Goal: Task Accomplishment & Management: Manage account settings

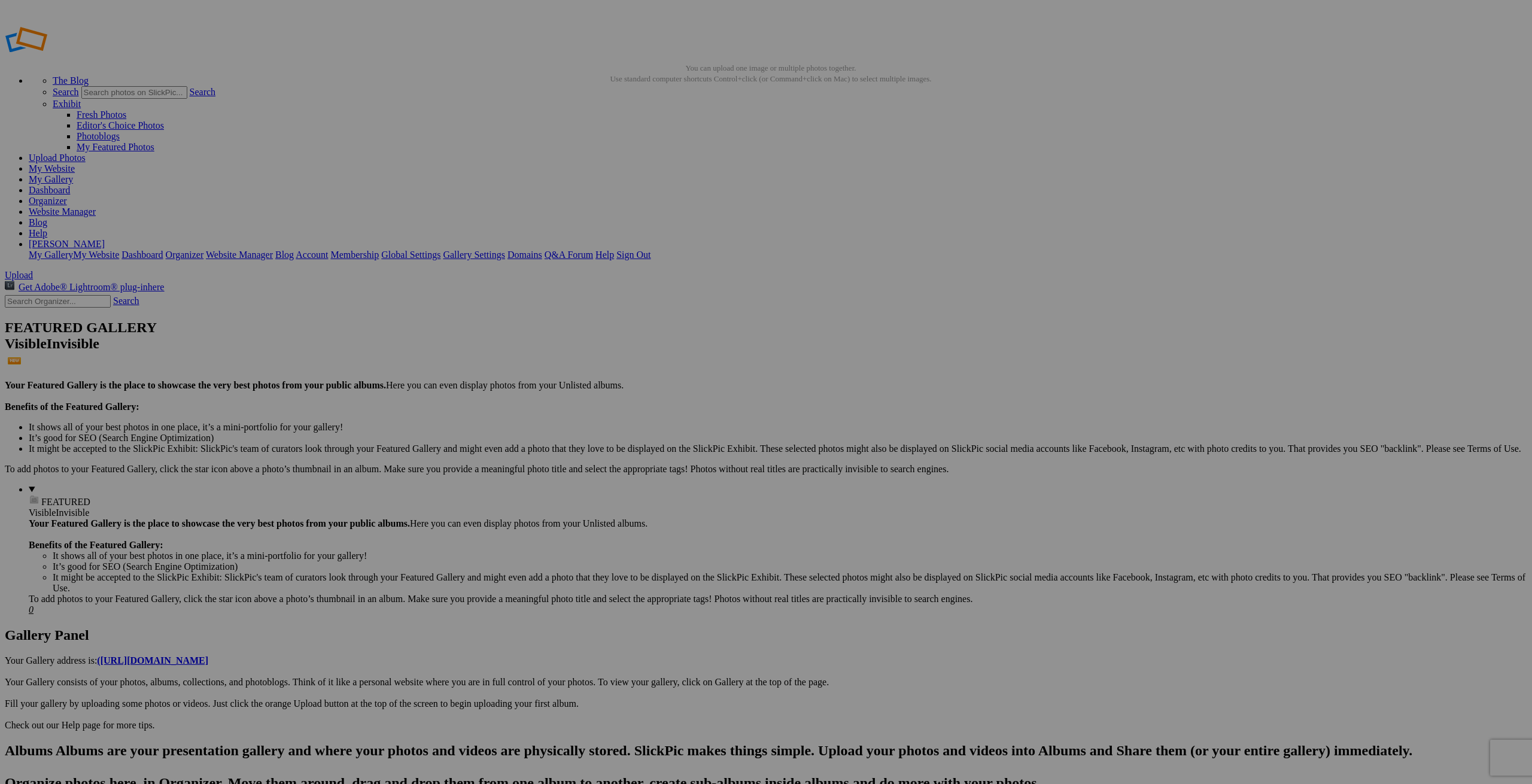
click at [34, 742] on h2 "Albums Albums are your presentation gallery and where your photos and videos ar…" at bounding box center [766, 798] width 1522 height 113
type input "[GEOGRAPHIC_DATA]"
click at [664, 432] on span "Select album..." at bounding box center [636, 436] width 57 height 10
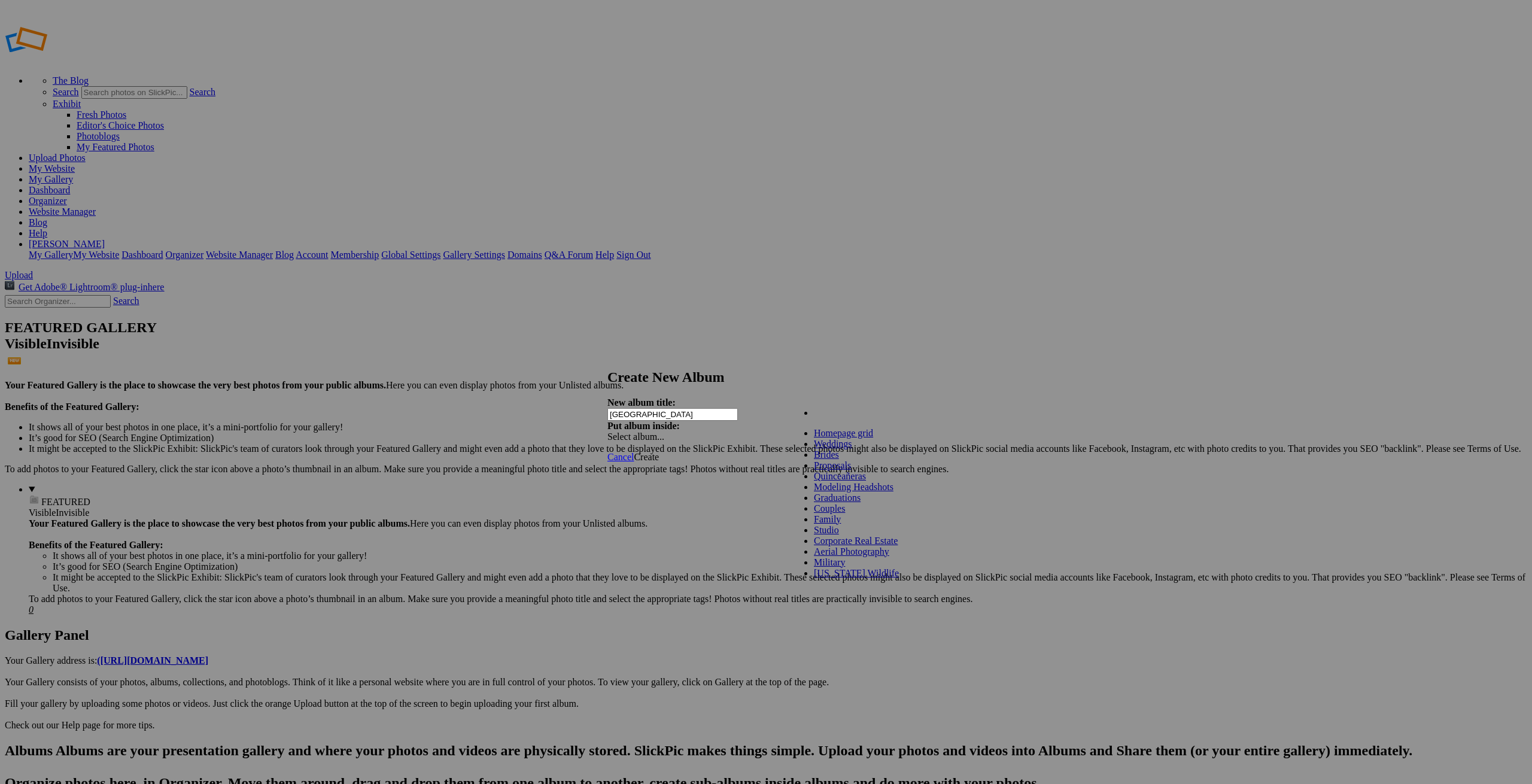
scroll to position [83, 0]
click at [766, 452] on div "Cancel Create" at bounding box center [766, 457] width 317 height 11
click at [733, 432] on div "Select album..." at bounding box center [670, 437] width 125 height 11
click at [777, 452] on div "Cancel Create" at bounding box center [766, 457] width 317 height 11
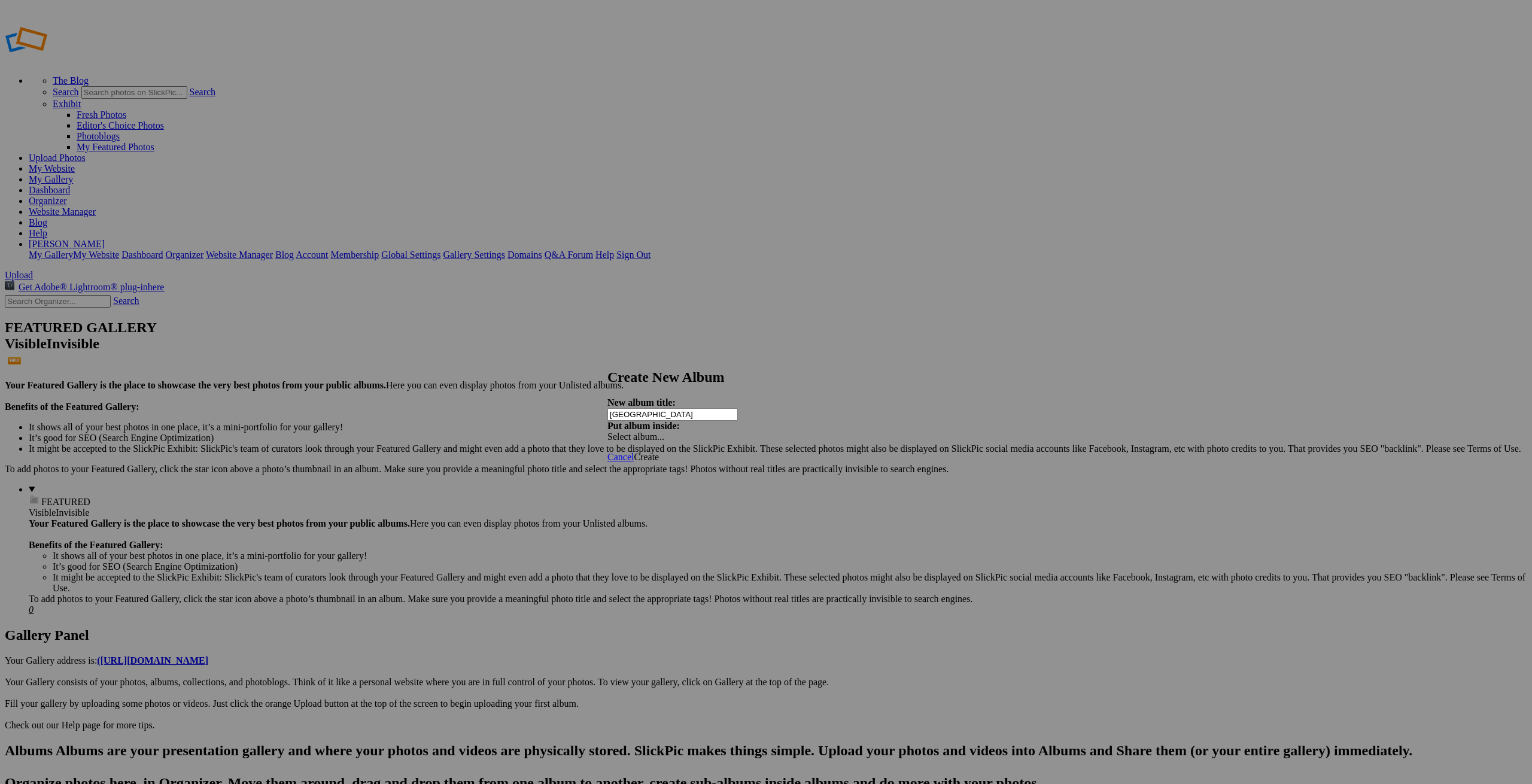
click at [703, 408] on input "[GEOGRAPHIC_DATA]" at bounding box center [672, 415] width 131 height 12
click at [746, 463] on div "Cancel Create" at bounding box center [766, 457] width 317 height 11
click at [634, 452] on span "Cancel" at bounding box center [621, 456] width 27 height 10
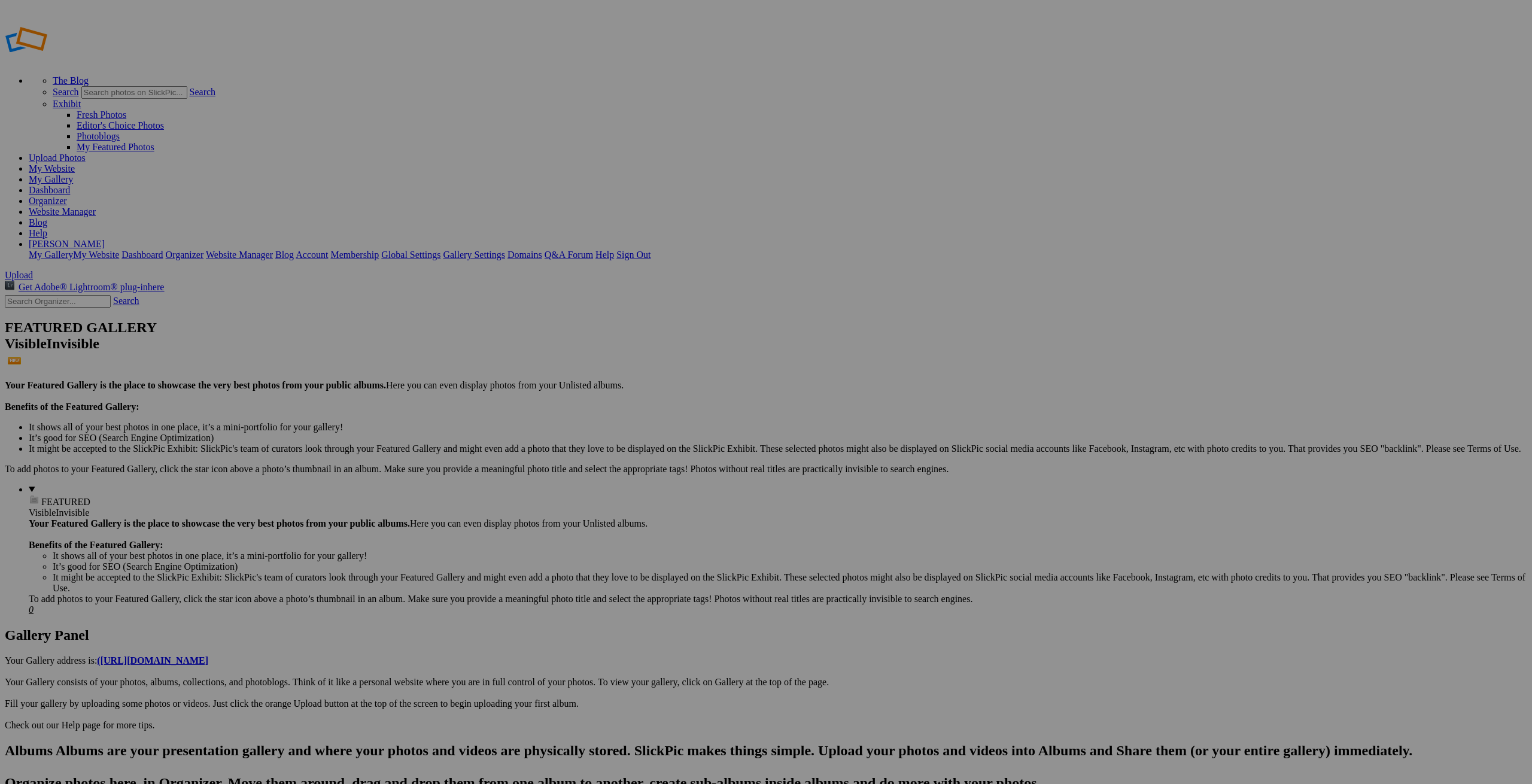
paste input "[GEOGRAPHIC_DATA]"
type input "[GEOGRAPHIC_DATA]"
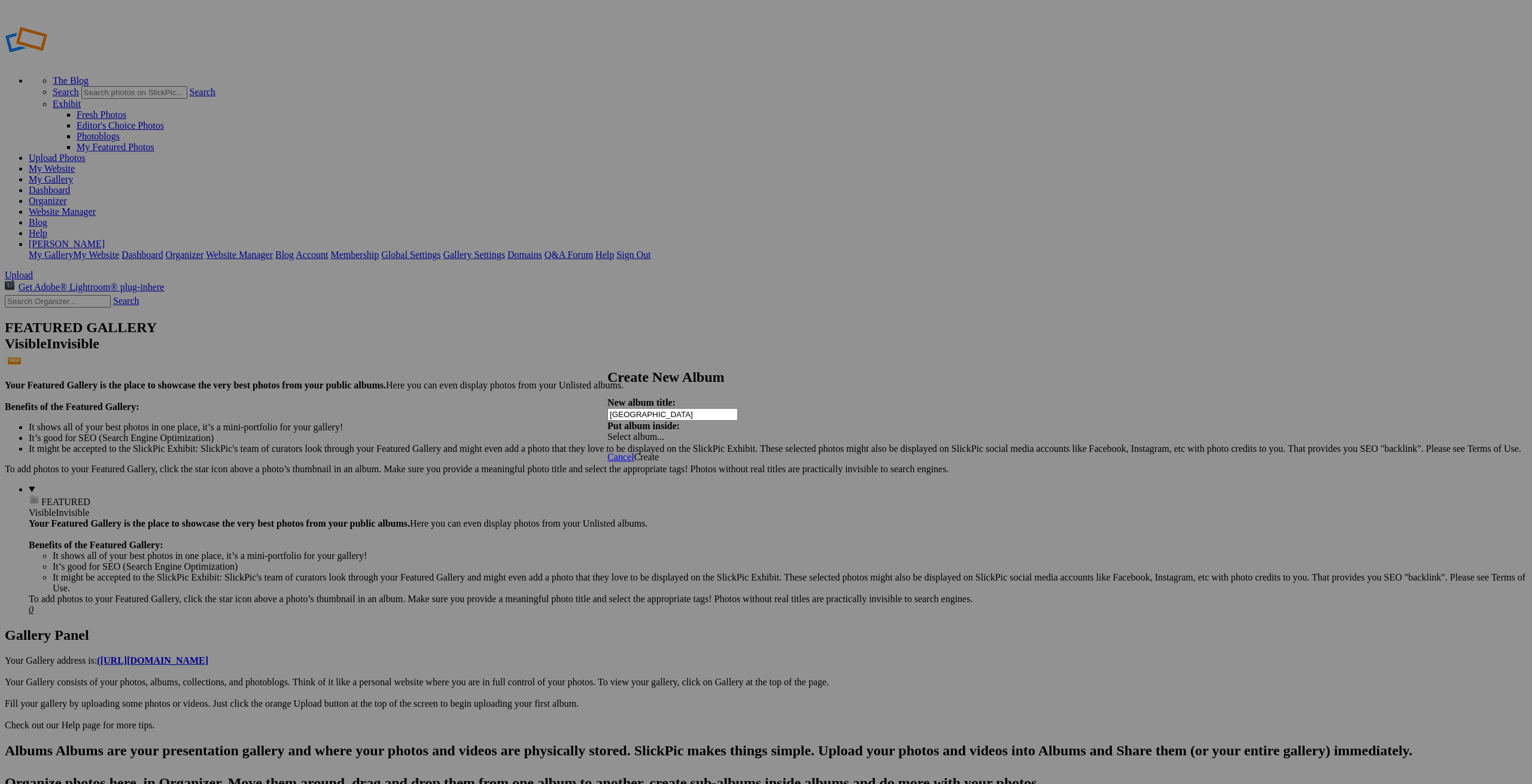
click at [659, 452] on span "Create" at bounding box center [647, 456] width 25 height 10
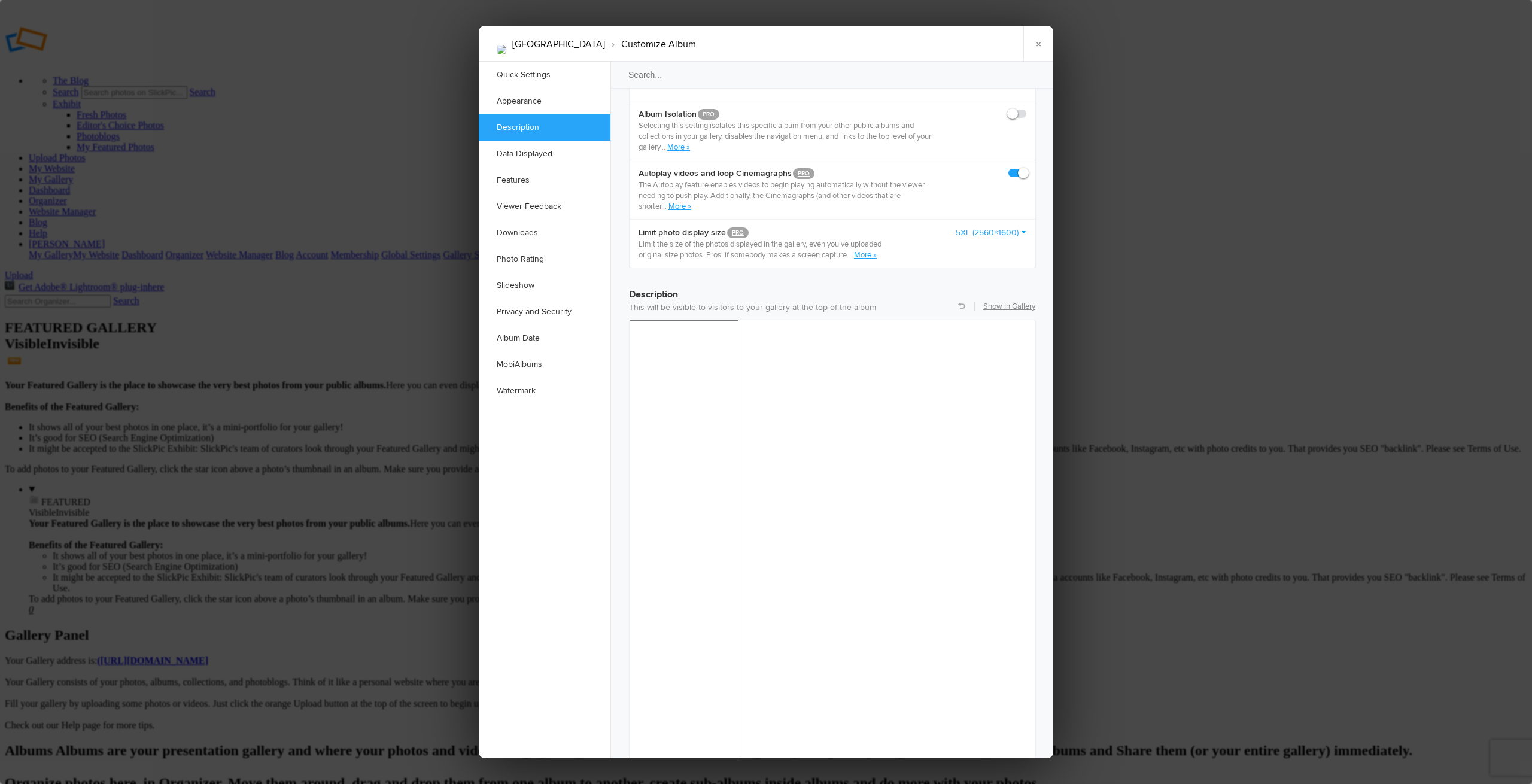
scroll to position [769, 0]
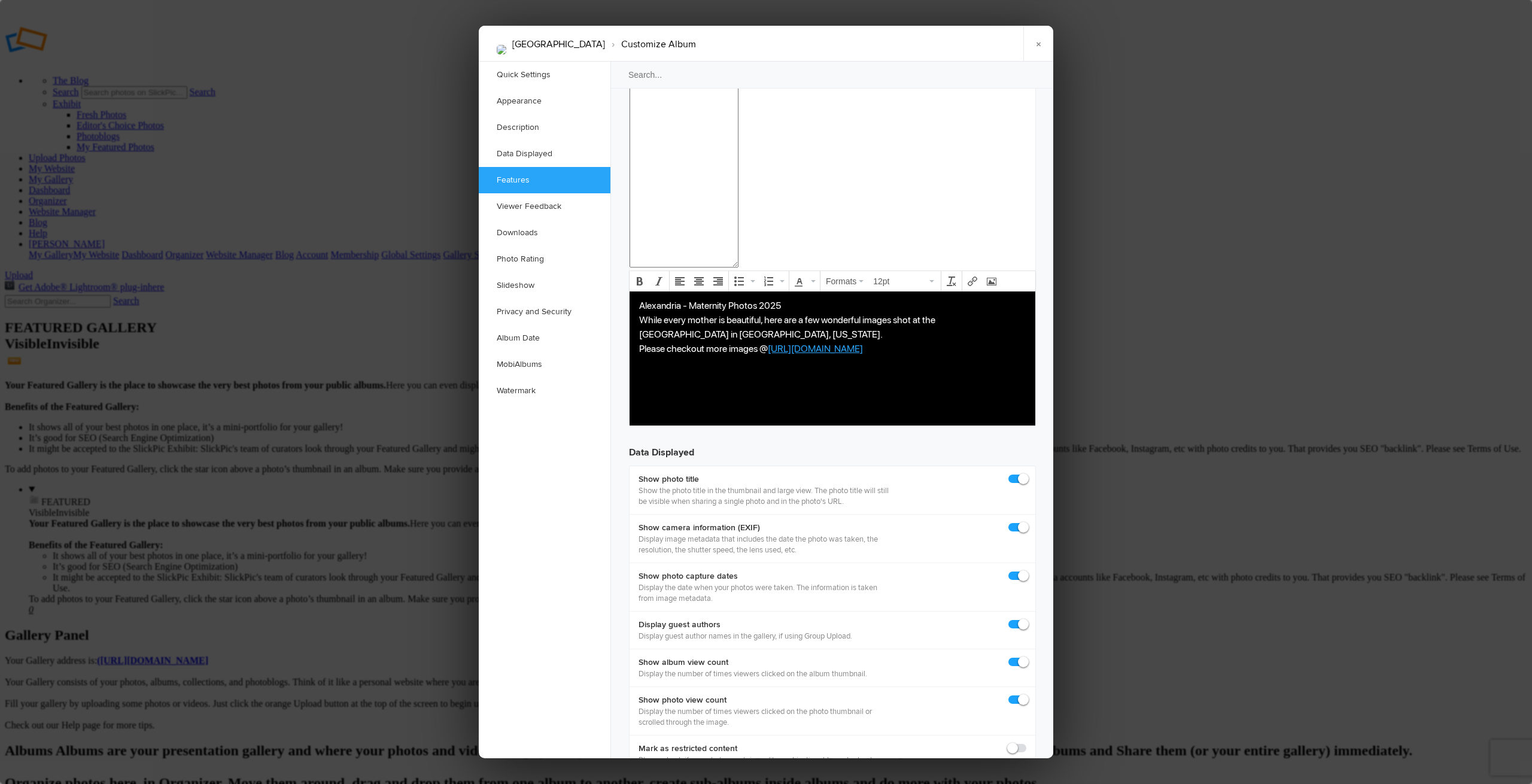
scroll to position [1371, 0]
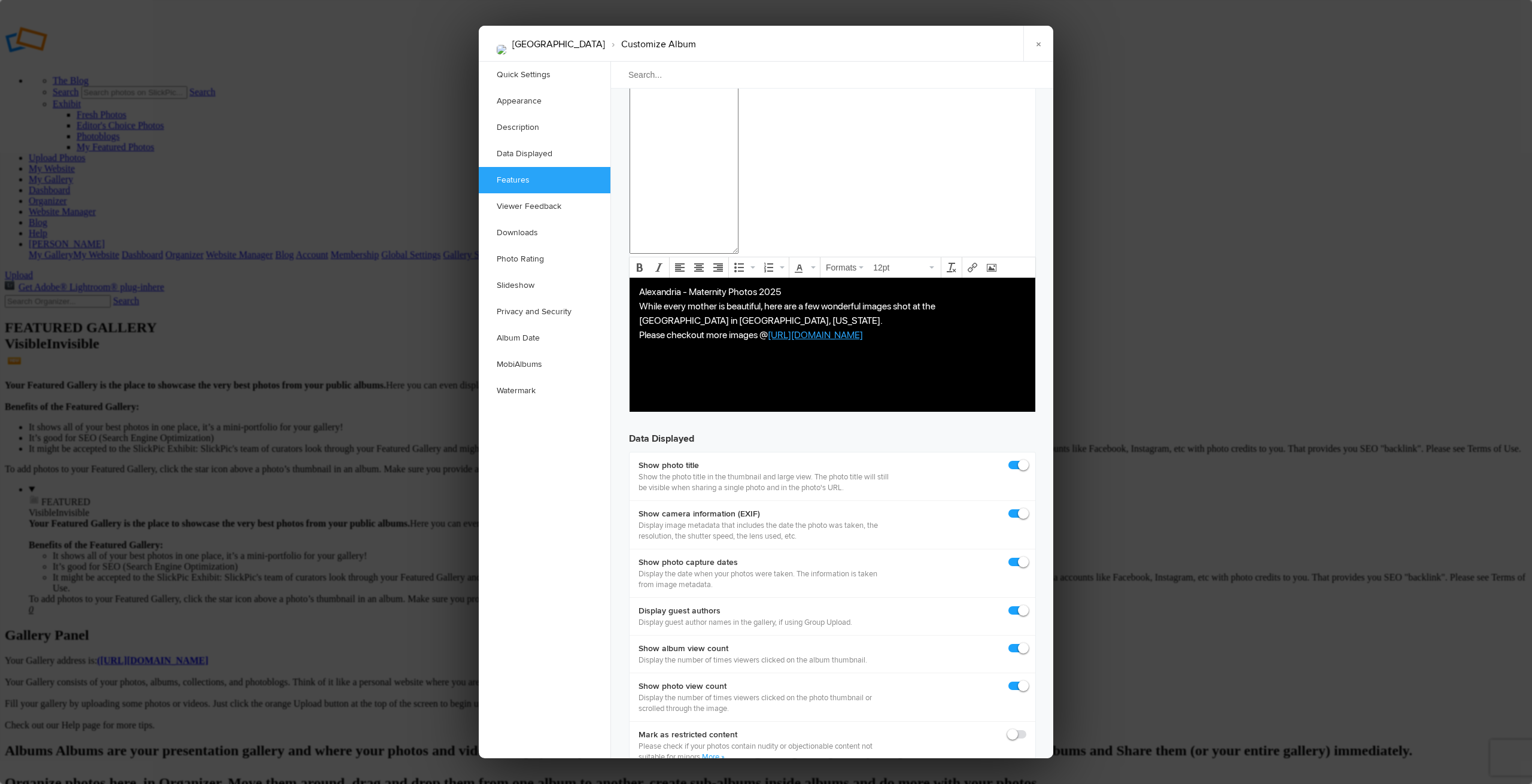
drag, startPoint x: 1015, startPoint y: 389, endPoint x: 1009, endPoint y: 394, distance: 7.8
checkbox input "true"
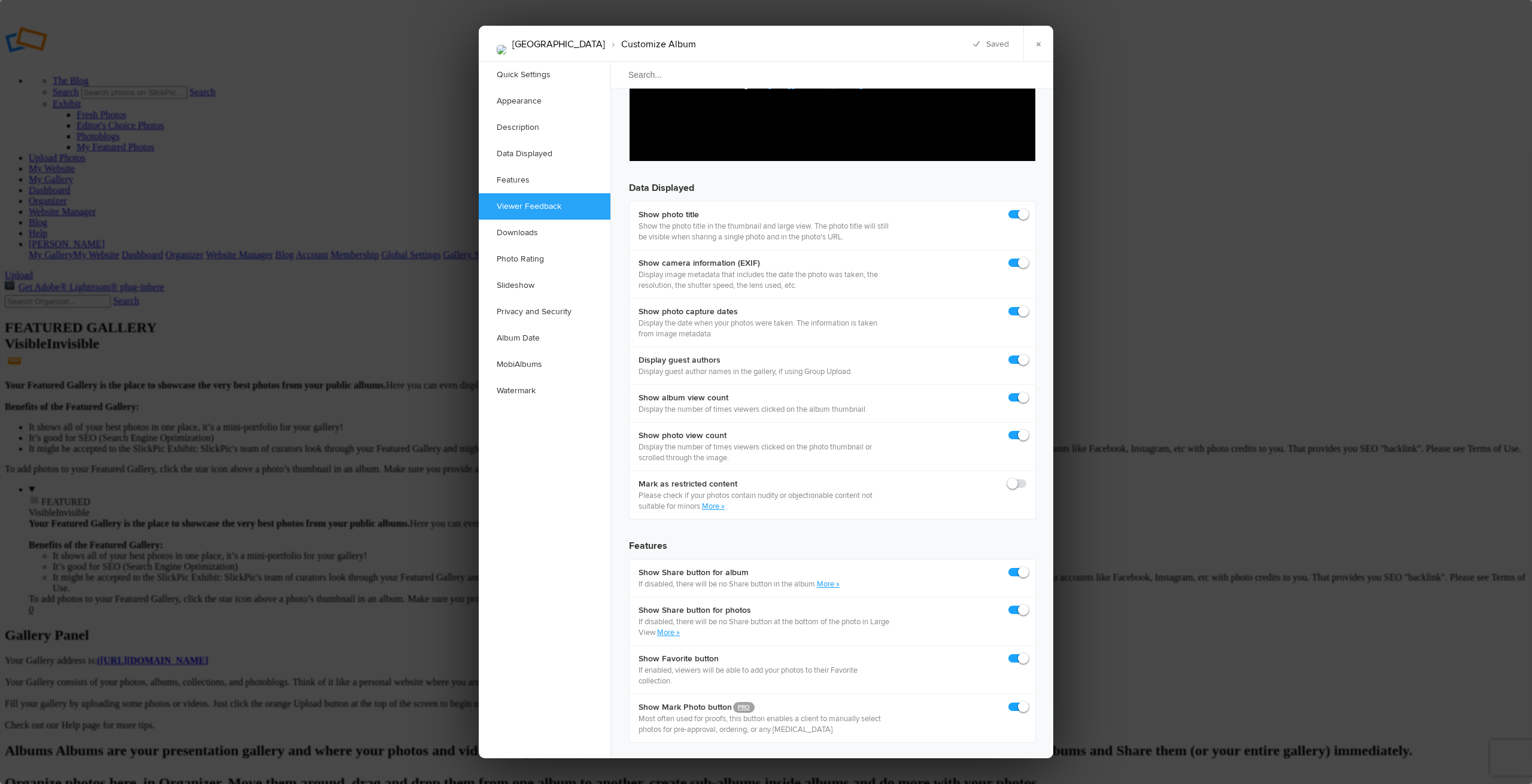
scroll to position [1627, 0]
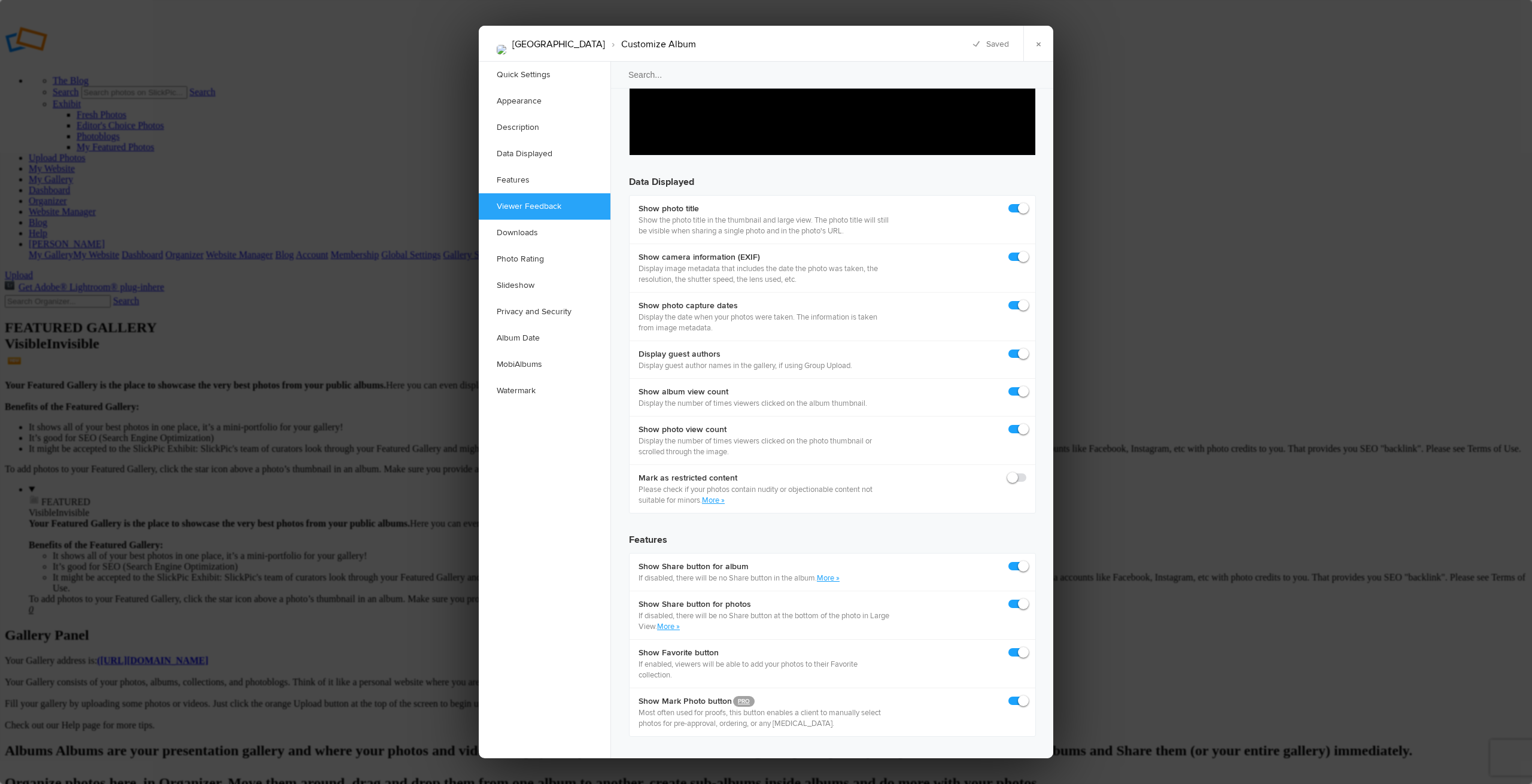
checkbox input "true"
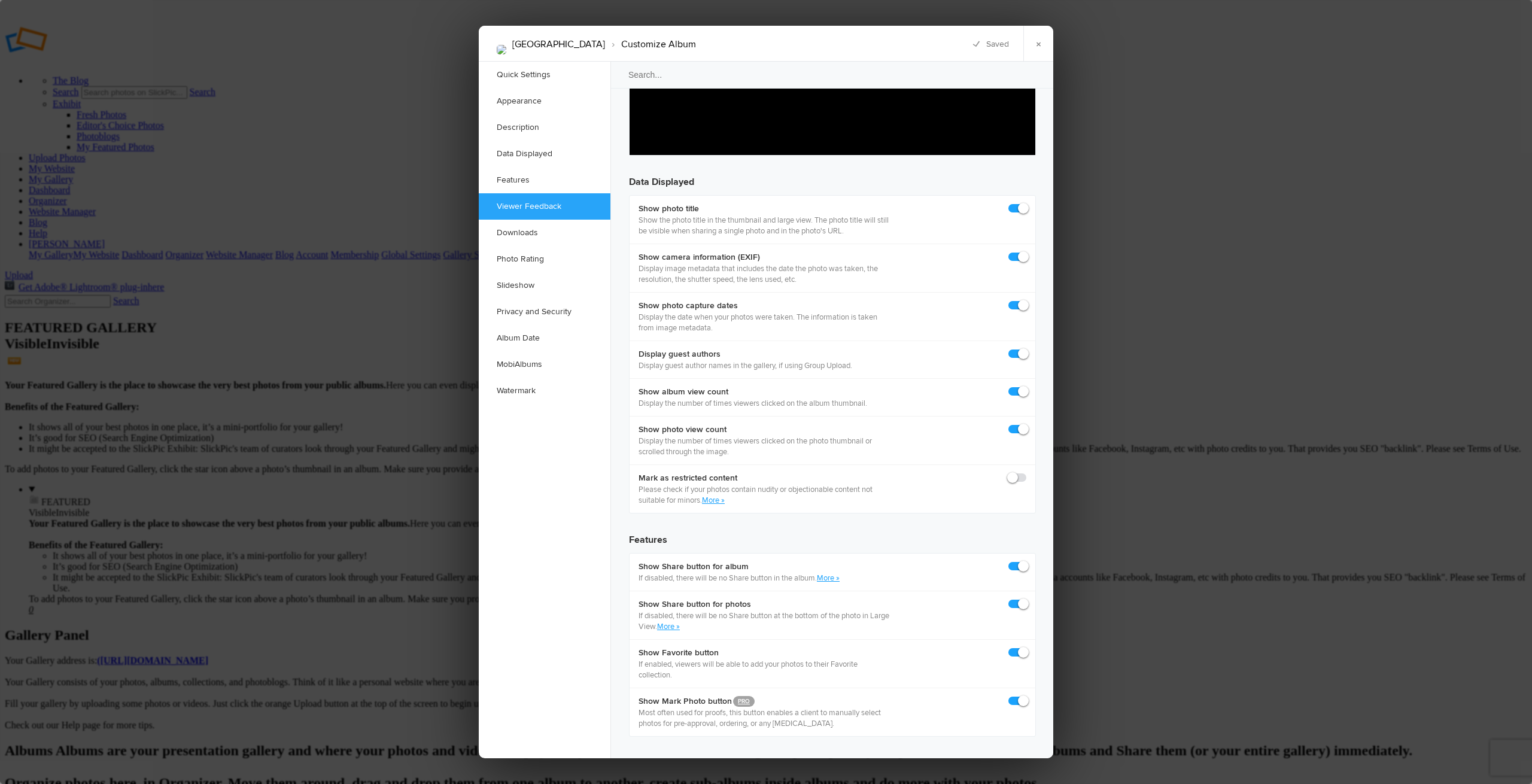
checkbox input "true"
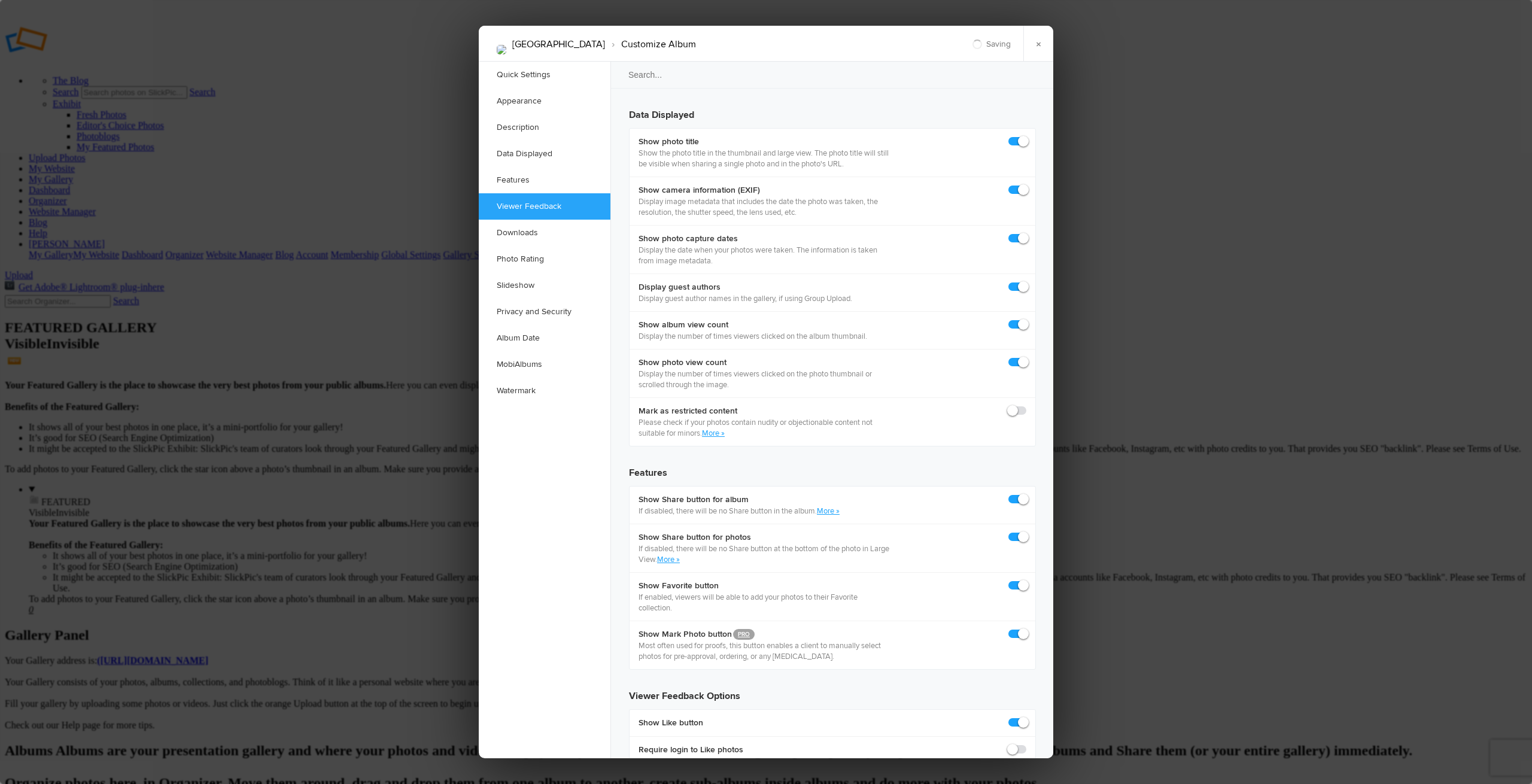
scroll to position [1699, 0]
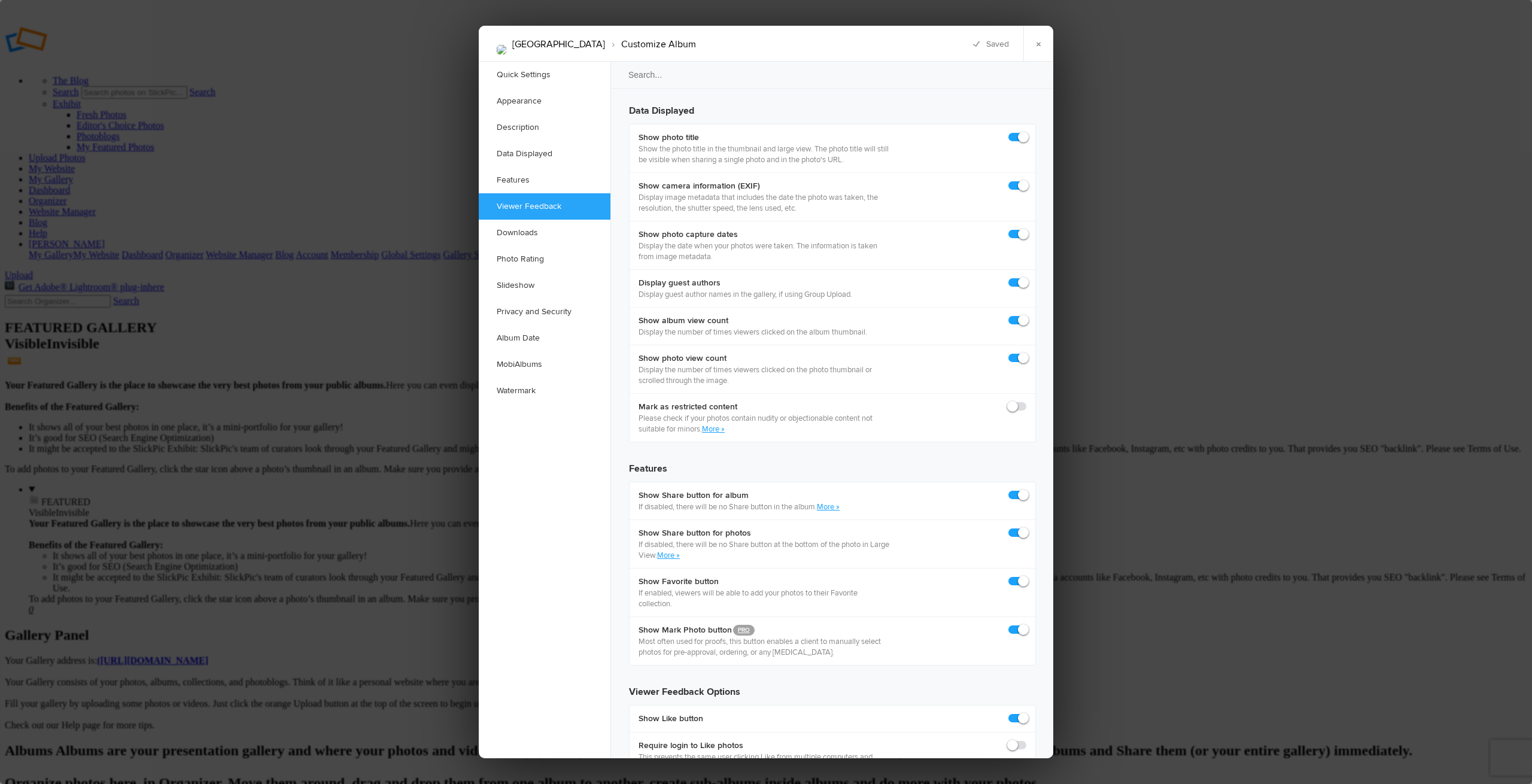
checkbox input "false"
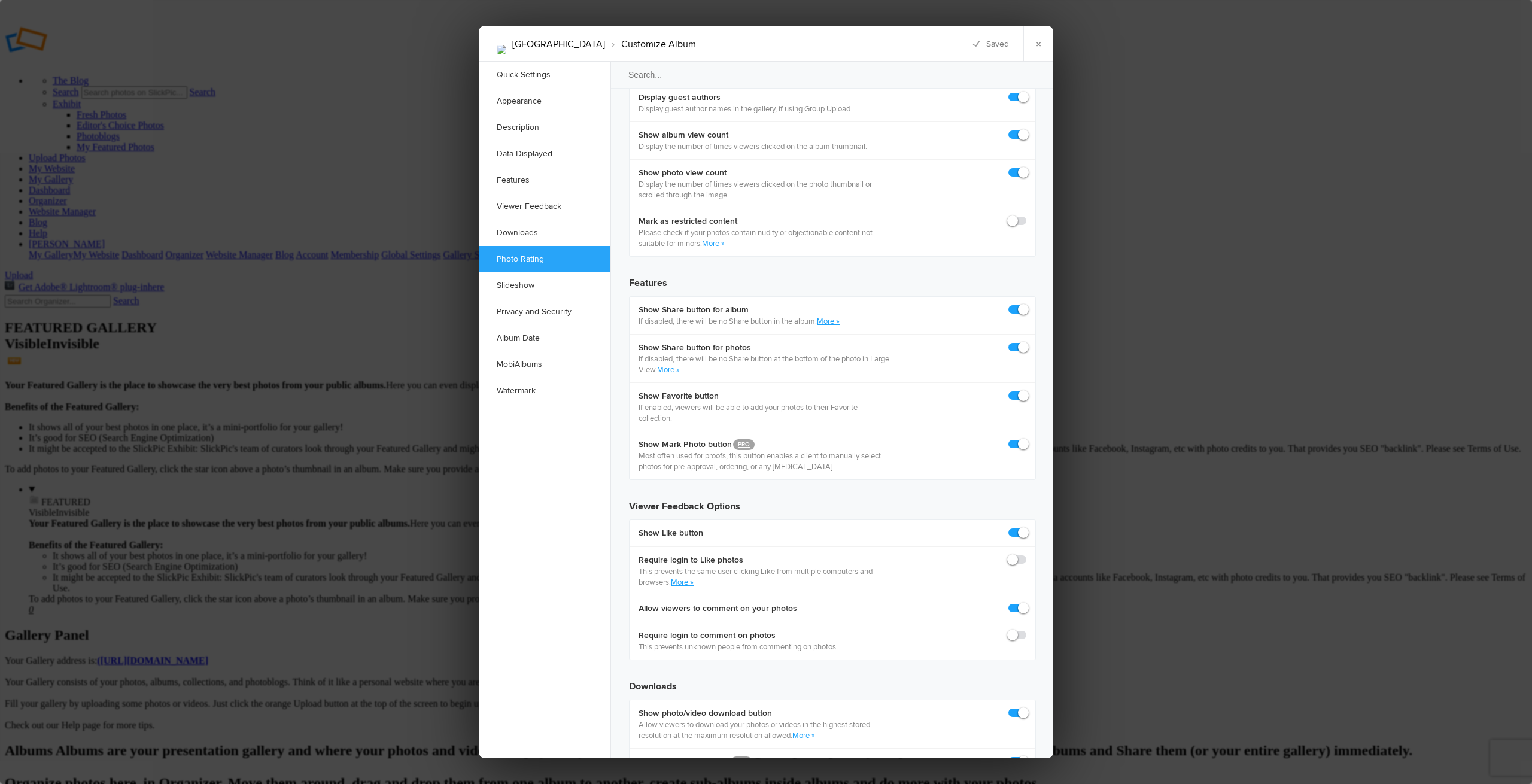
scroll to position [1887, 0]
checkbox input "true"
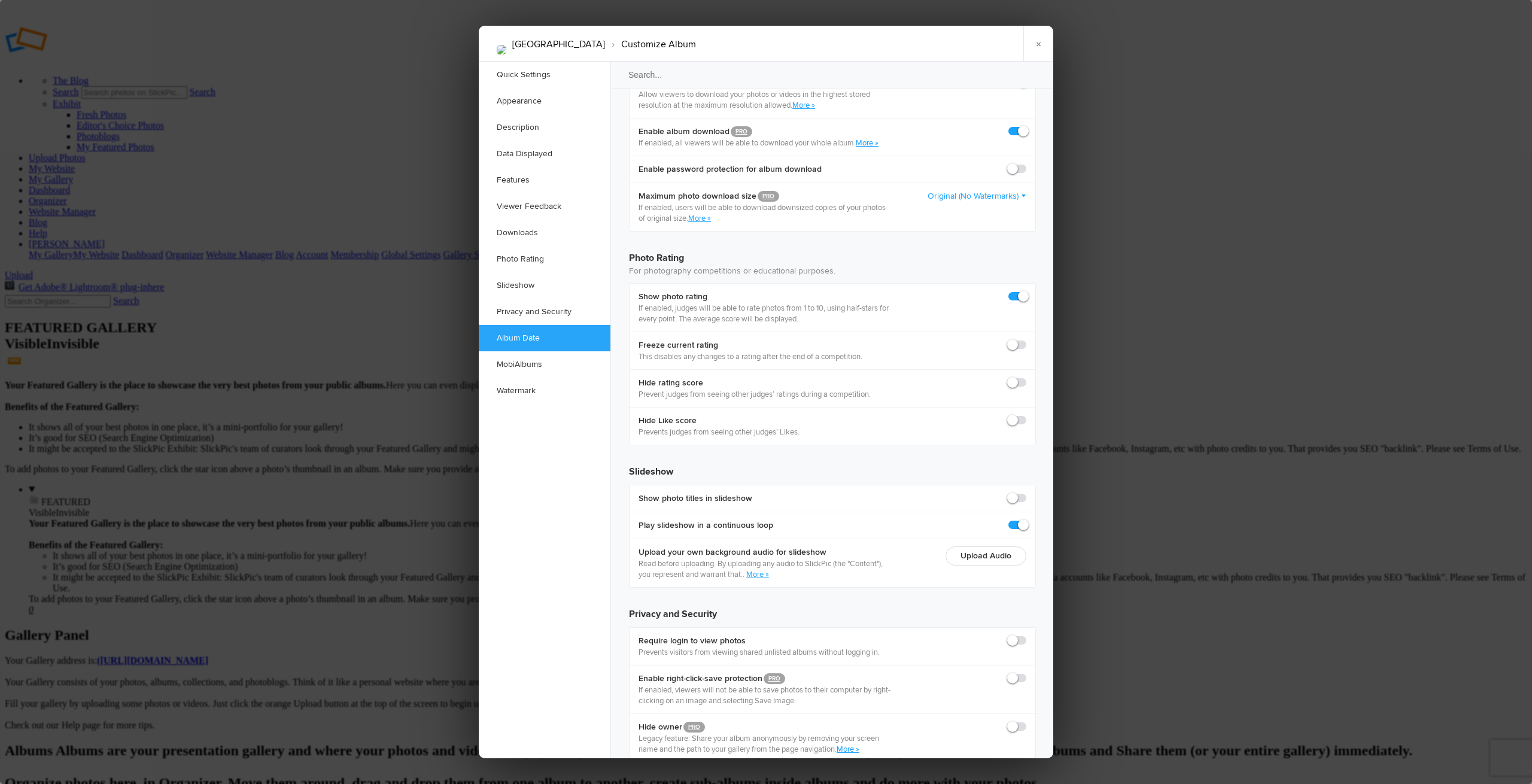
scroll to position [2514, 0]
checkbox input "true"
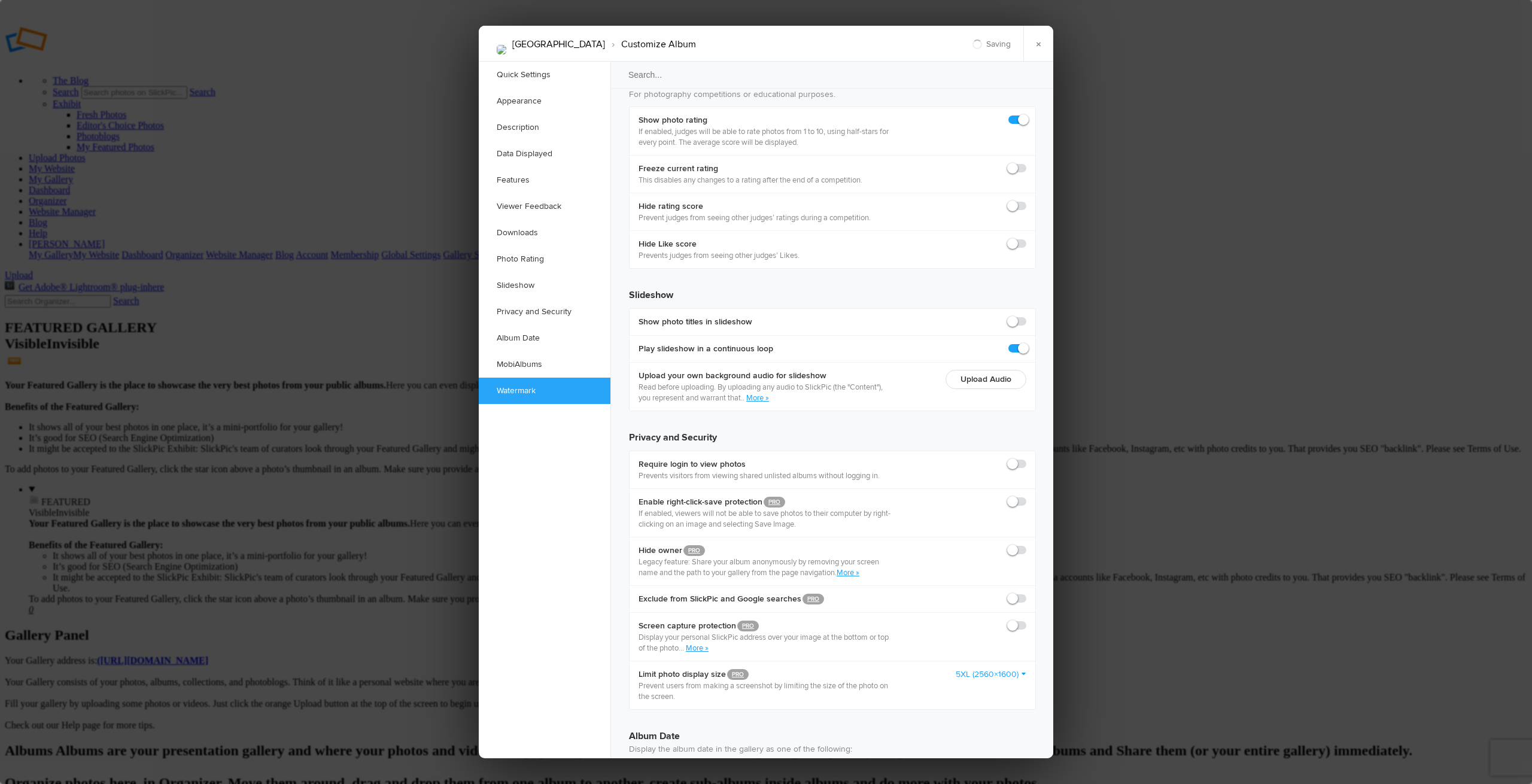
scroll to position [2704, 0]
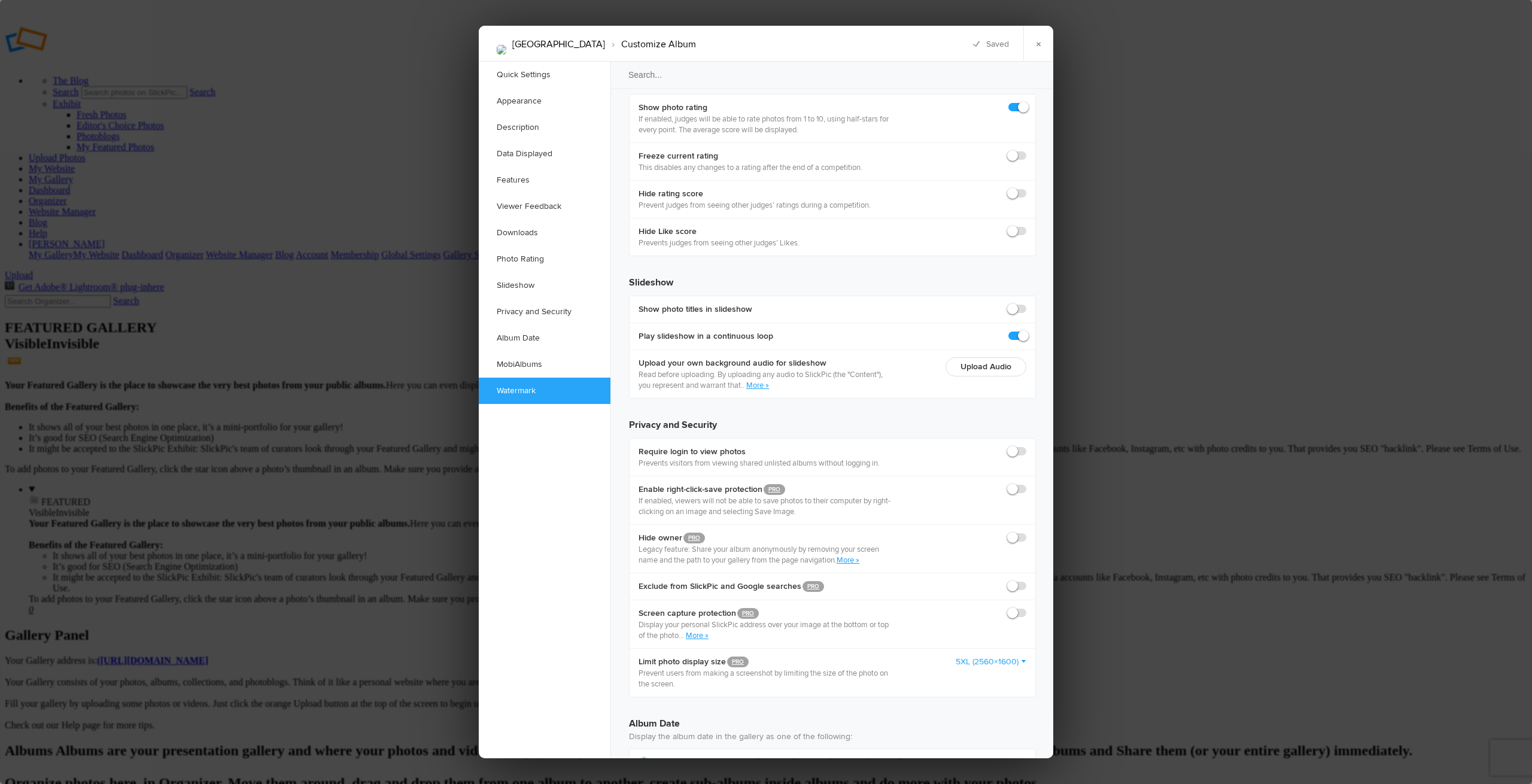
click at [1038, 44] on link "×" at bounding box center [1038, 44] width 30 height 36
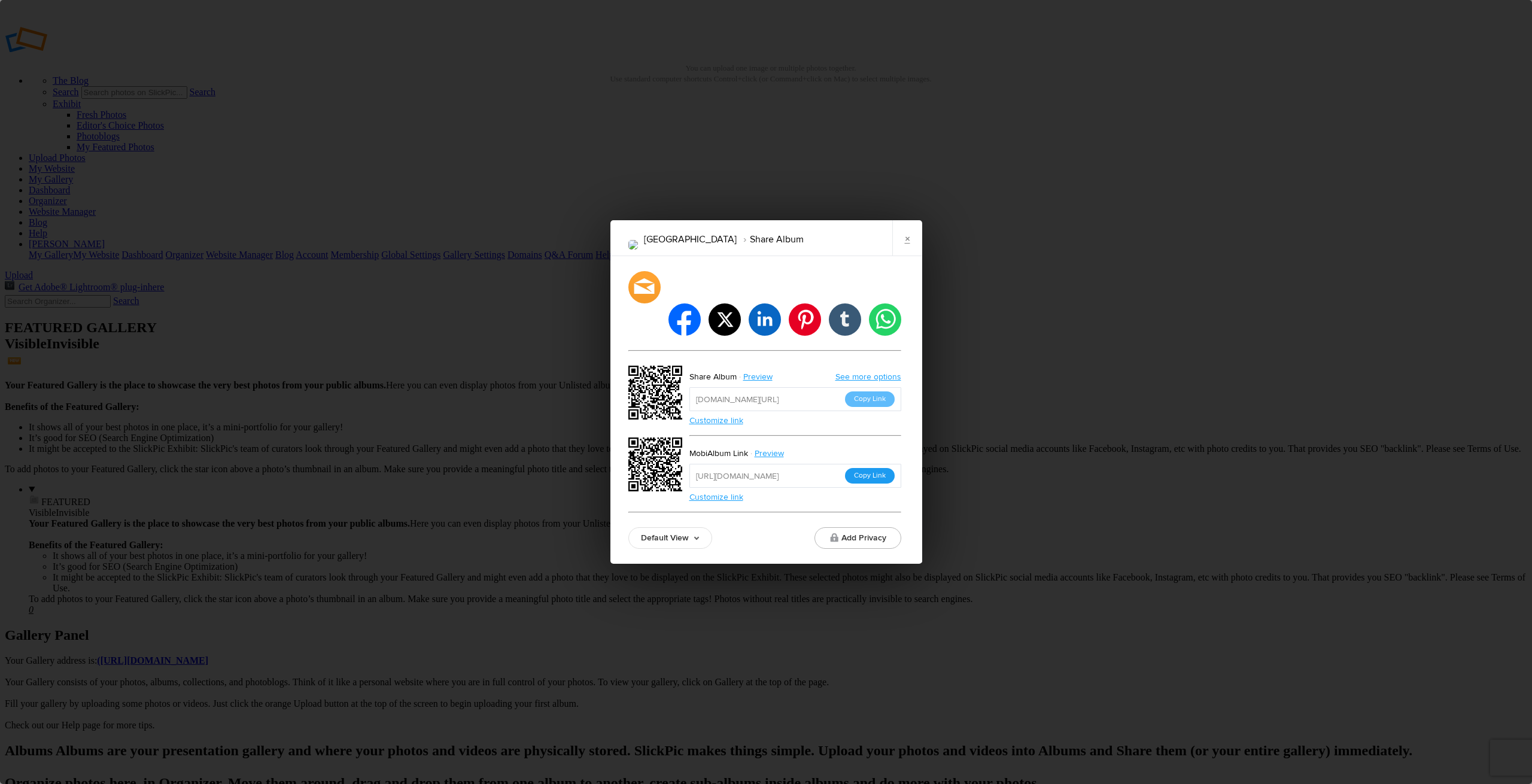
click at [879, 468] on button "Copy Link" at bounding box center [869, 476] width 50 height 16
click at [901, 250] on link "×" at bounding box center [908, 238] width 30 height 36
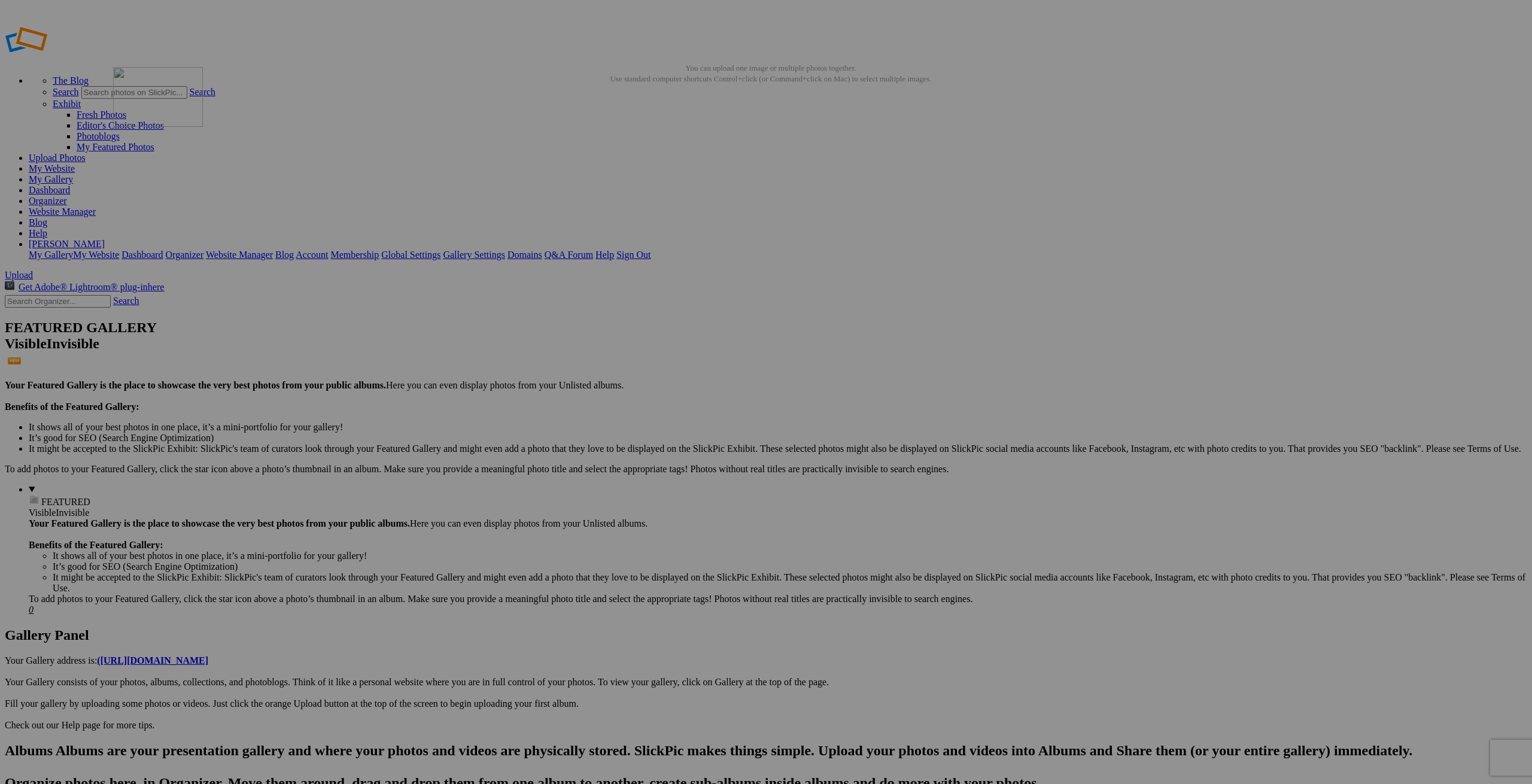
drag, startPoint x: 1076, startPoint y: 329, endPoint x: 287, endPoint y: 155, distance: 808.0
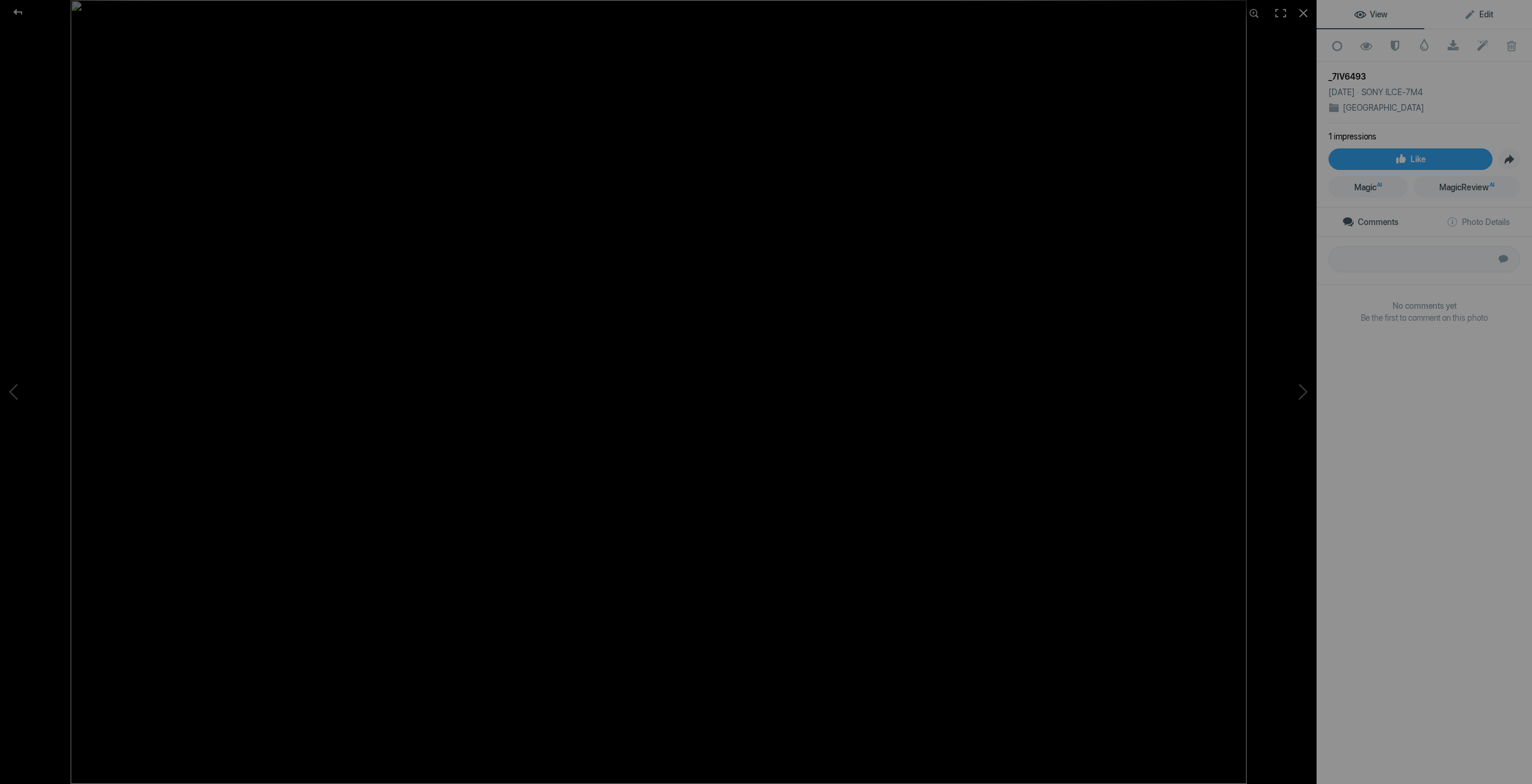
click at [1483, 13] on span "Edit" at bounding box center [1478, 14] width 29 height 10
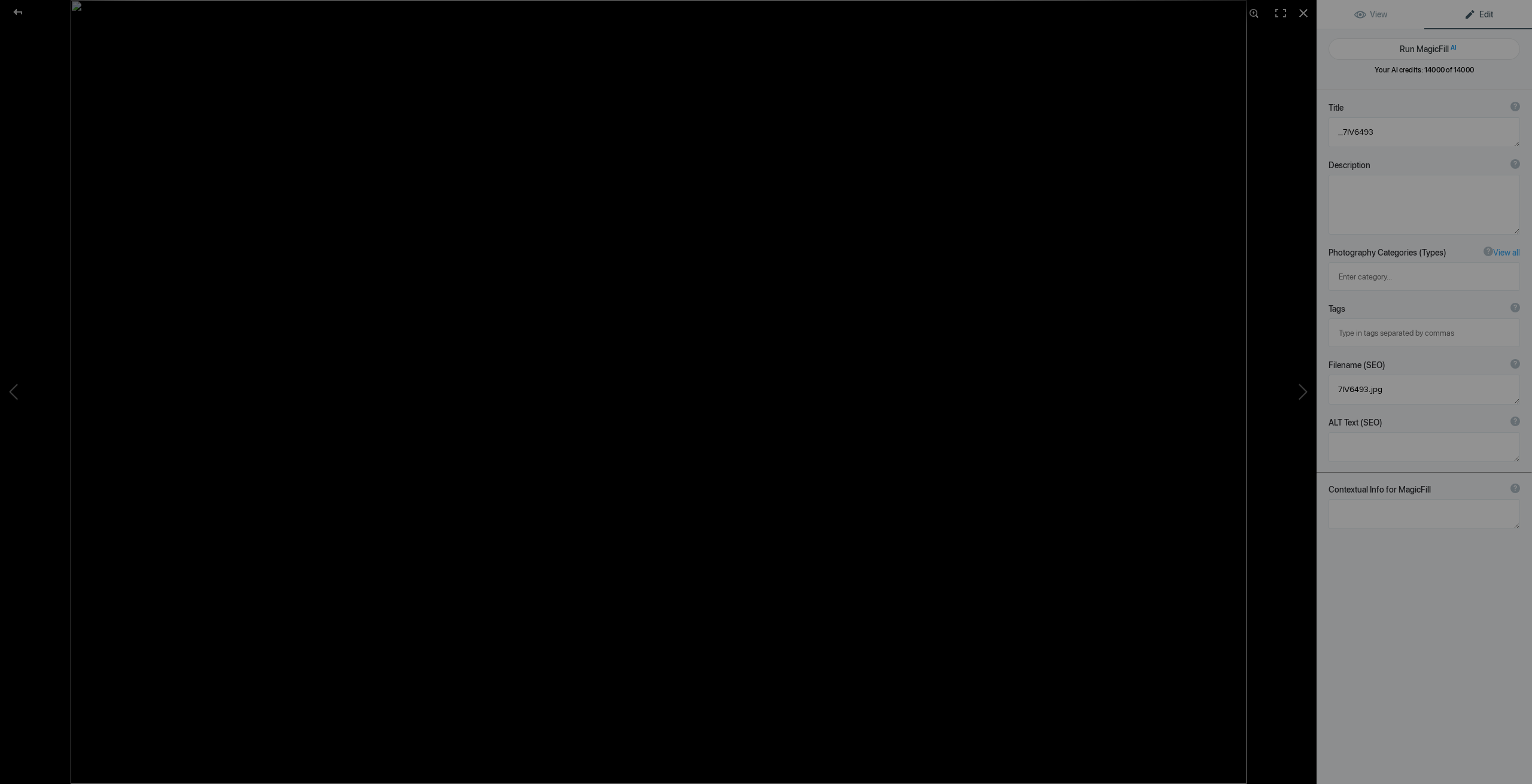
click at [1294, 61] on div at bounding box center [729, 392] width 1316 height 784
click at [1302, 20] on div at bounding box center [1304, 13] width 27 height 27
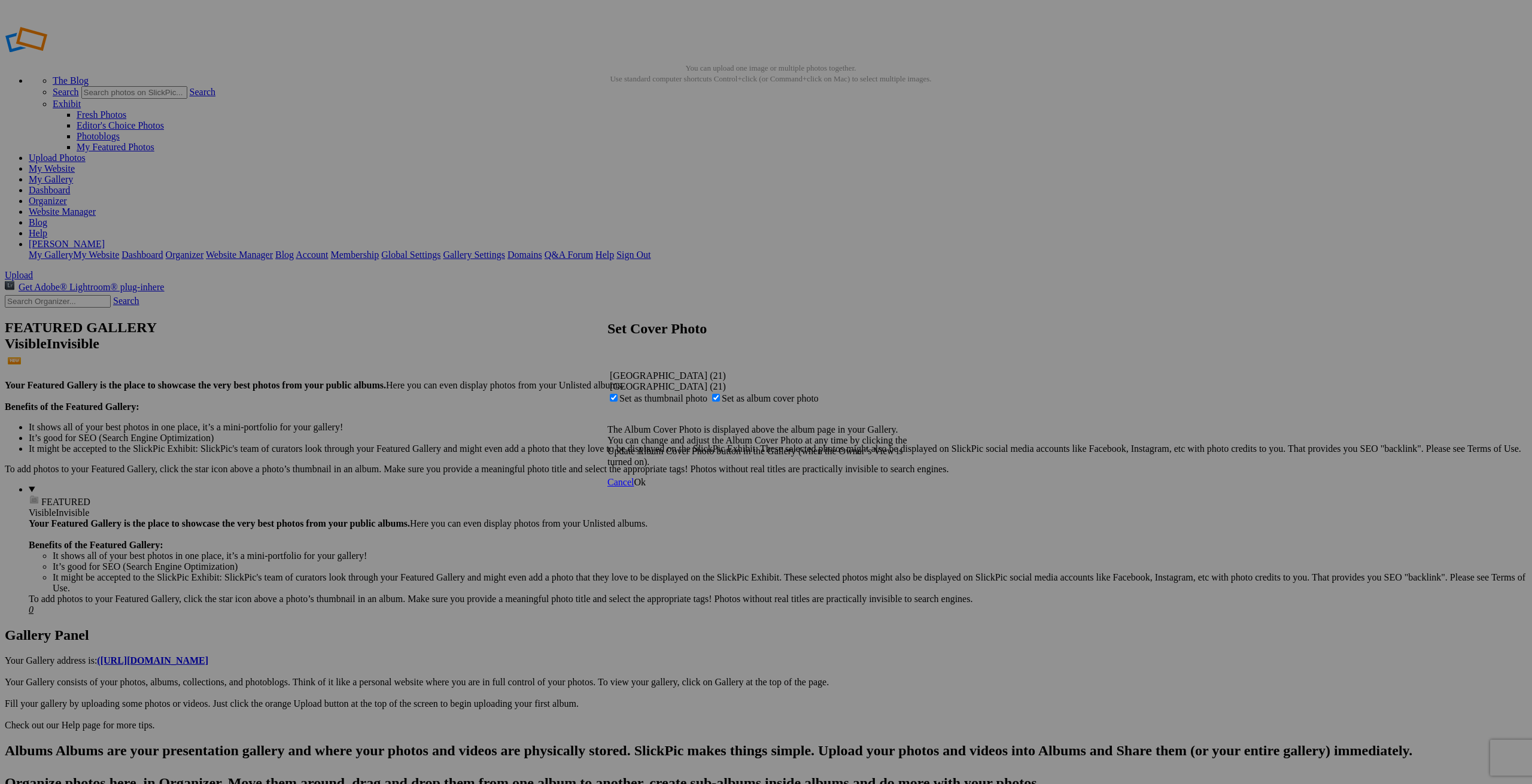
click at [646, 487] on span "Ok" at bounding box center [639, 481] width 12 height 10
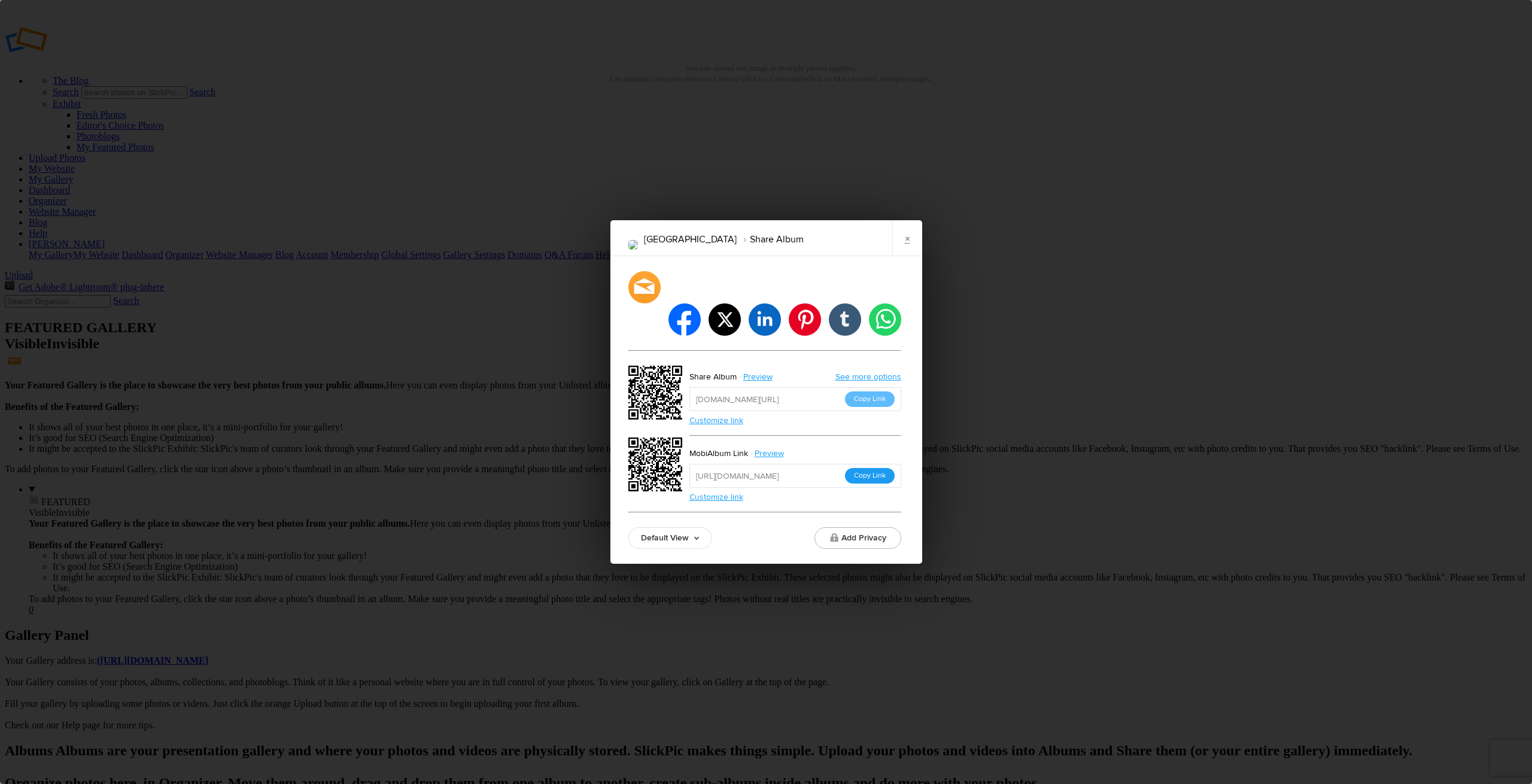
click at [863, 468] on button "Copy Link" at bounding box center [869, 476] width 50 height 16
click at [908, 254] on link "×" at bounding box center [908, 238] width 30 height 36
